Goal: Task Accomplishment & Management: Manage account settings

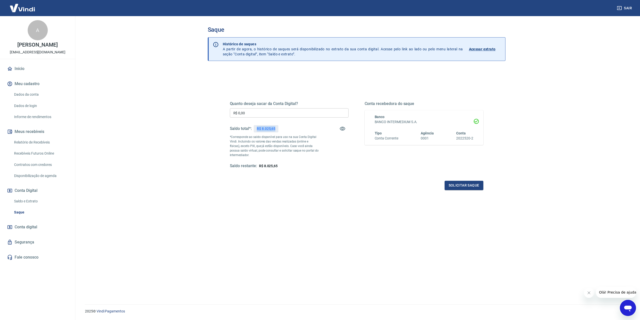
drag, startPoint x: 277, startPoint y: 129, endPoint x: 253, endPoint y: 133, distance: 23.9
click at [253, 133] on div "Saldo total*: R$ 8.025,65" at bounding box center [254, 129] width 49 height 12
copy p "R$ 8.025,65"
drag, startPoint x: 254, startPoint y: 114, endPoint x: 217, endPoint y: 116, distance: 37.3
click at [217, 116] on div "Quanto deseja sacar da Conta Digital? R$ 0,00 ​ Saldo total*: R$ 8.025,65 *Corr…" at bounding box center [357, 202] width 298 height 266
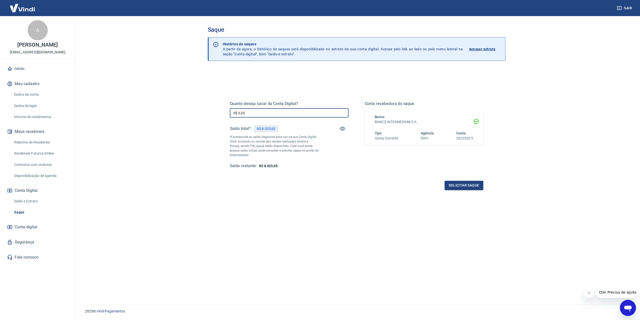
paste input "8.025,65"
type input "R$ 8.025,65"
click at [459, 185] on button "Solicitar saque" at bounding box center [464, 185] width 39 height 9
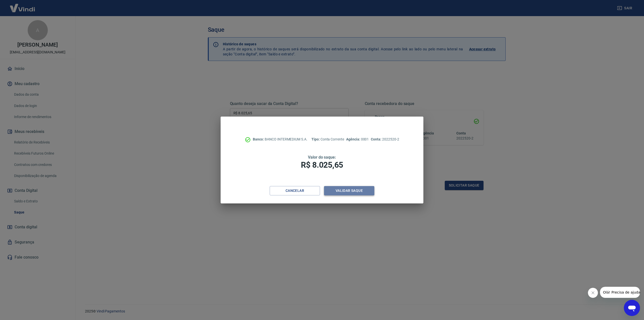
click at [353, 191] on button "Validar saque" at bounding box center [349, 190] width 50 height 9
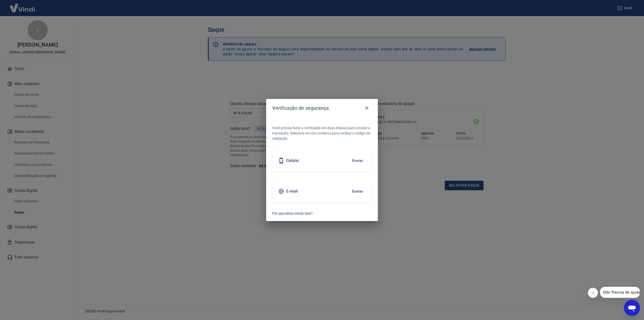
click at [329, 163] on div "Celular Enviar" at bounding box center [322, 160] width 100 height 23
click at [359, 160] on button "Enviar" at bounding box center [357, 160] width 16 height 11
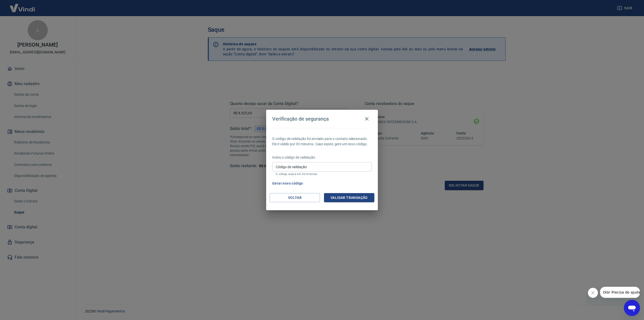
click at [289, 168] on input "Código de validação" at bounding box center [322, 166] width 100 height 9
type input "720693"
click at [354, 198] on button "Validar transação" at bounding box center [349, 197] width 50 height 9
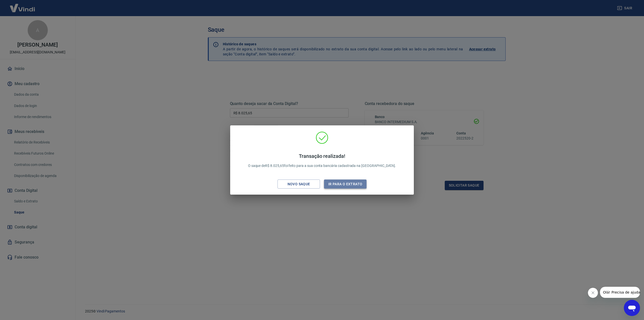
click at [335, 186] on button "Ir para o extrato" at bounding box center [345, 183] width 43 height 9
